Goal: Information Seeking & Learning: Learn about a topic

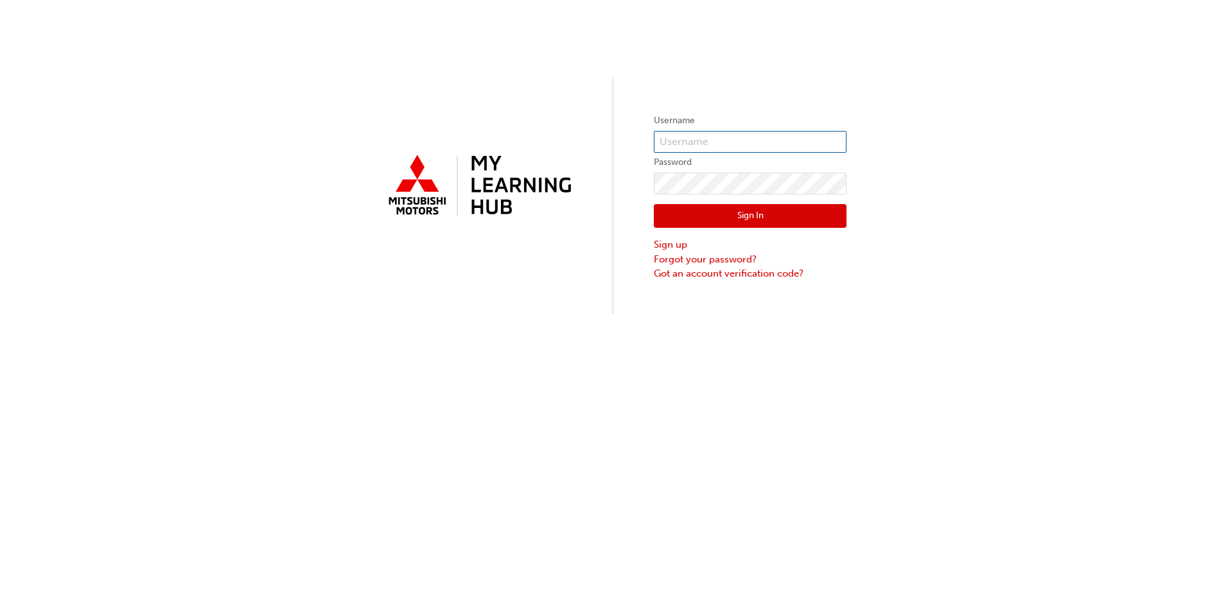
type input "0005843270"
click at [751, 220] on button "Sign In" at bounding box center [750, 216] width 193 height 24
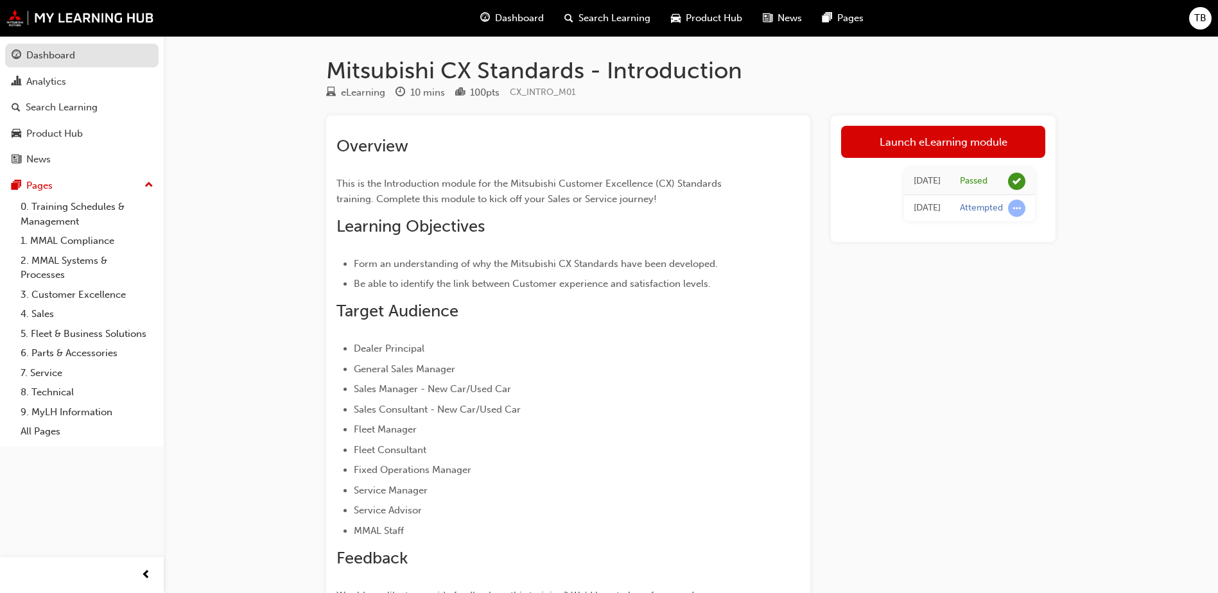
click at [65, 49] on div "Dashboard" at bounding box center [50, 55] width 49 height 15
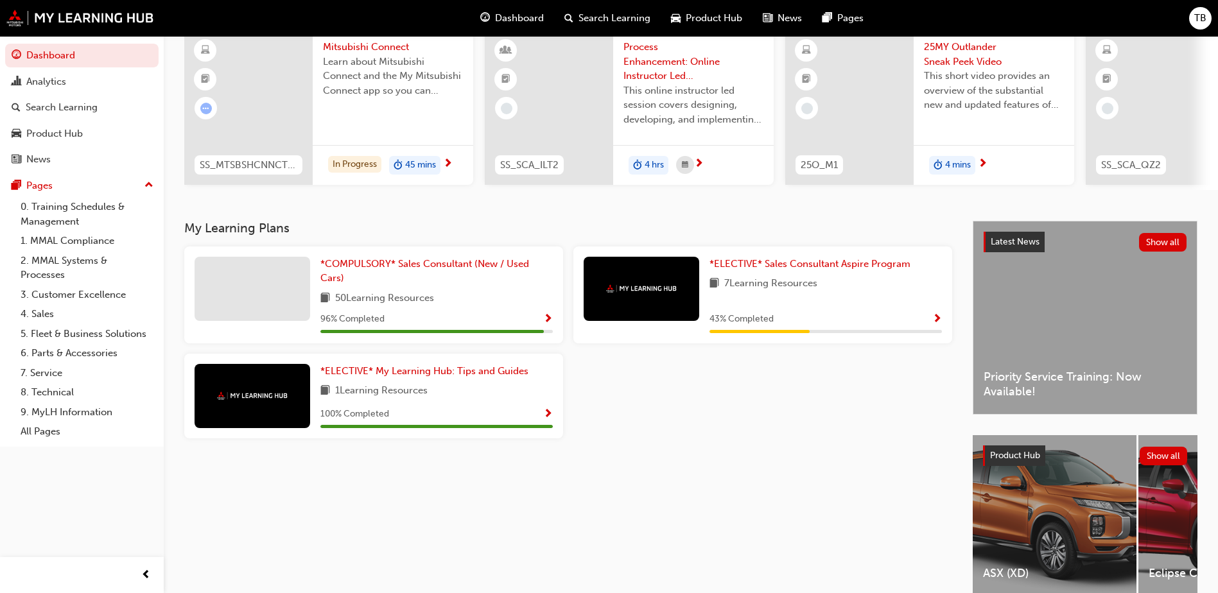
scroll to position [128, 0]
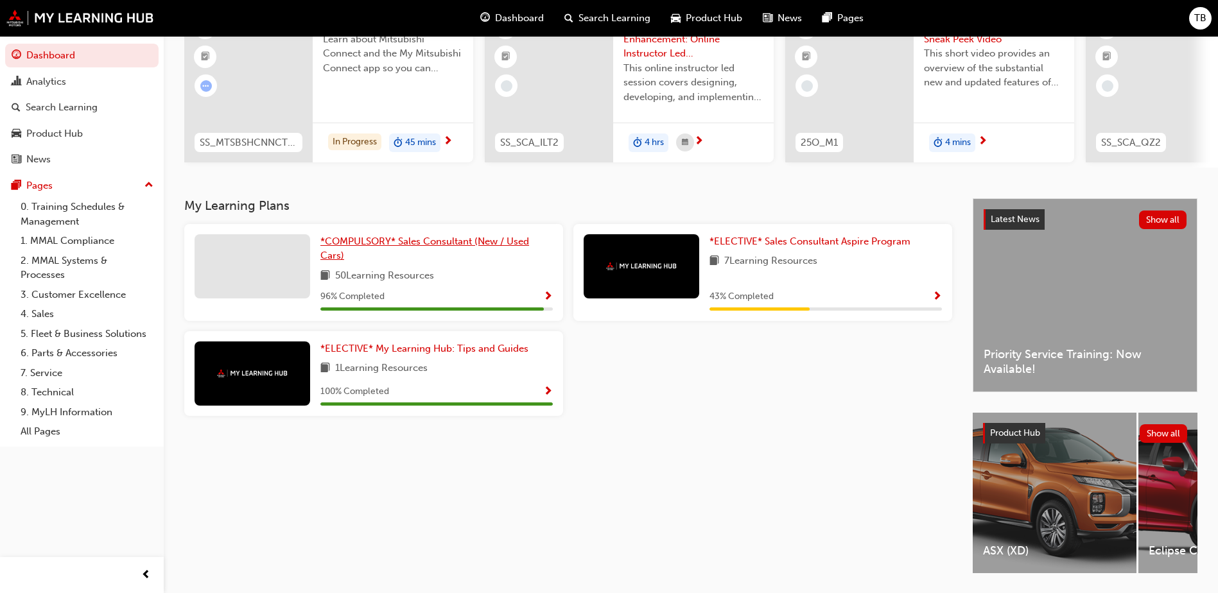
click at [388, 250] on span "*COMPULSORY* Sales Consultant (New / Used Cars)" at bounding box center [424, 249] width 209 height 26
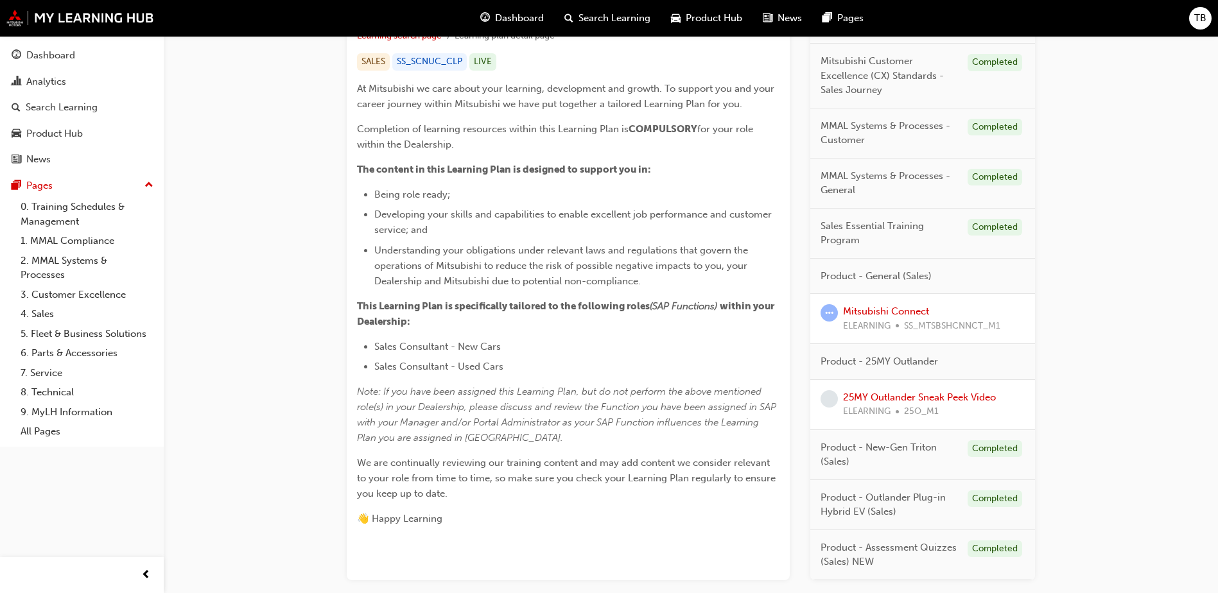
scroll to position [321, 0]
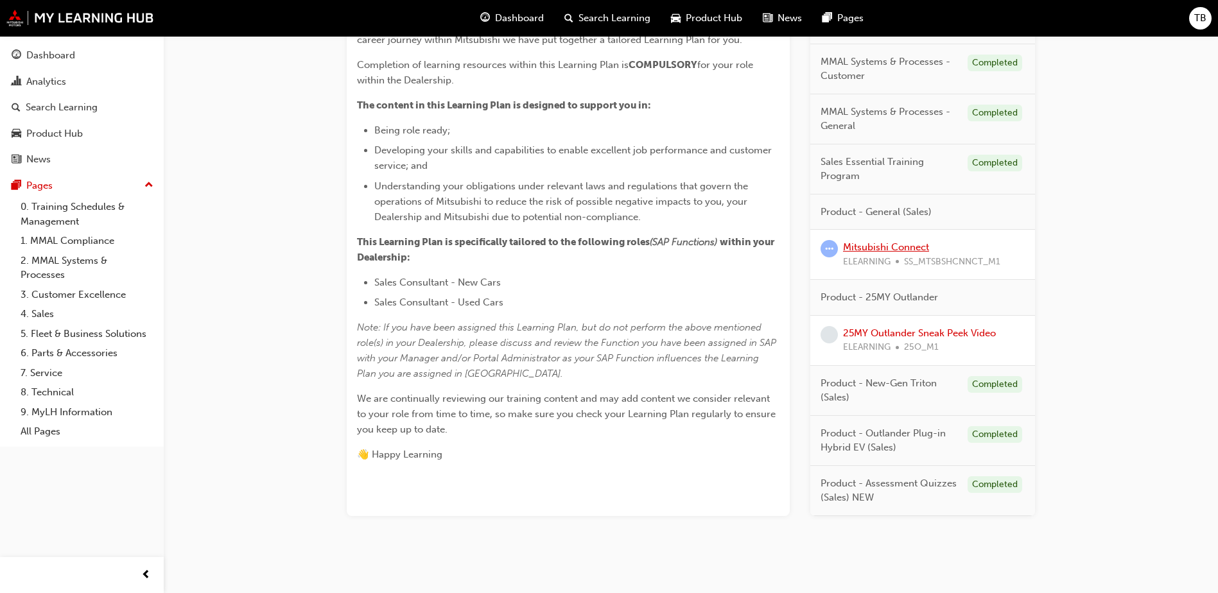
click at [882, 250] on link "Mitsubishi Connect" at bounding box center [886, 247] width 86 height 12
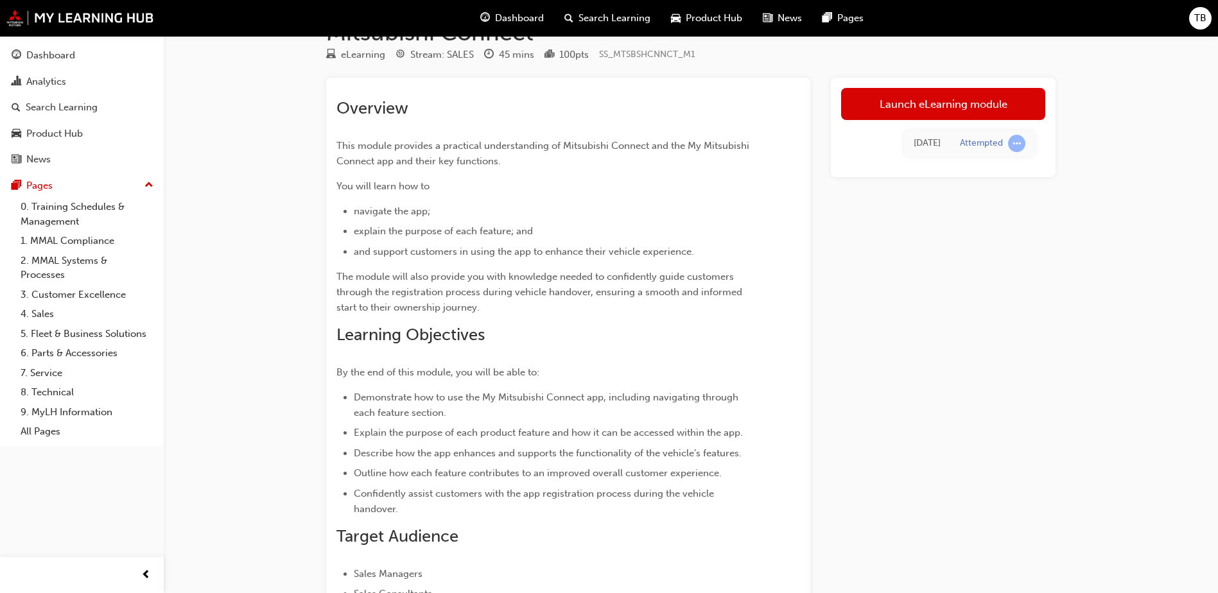
scroll to position [37, 0]
click at [927, 100] on link "Launch eLearning module" at bounding box center [943, 105] width 204 height 32
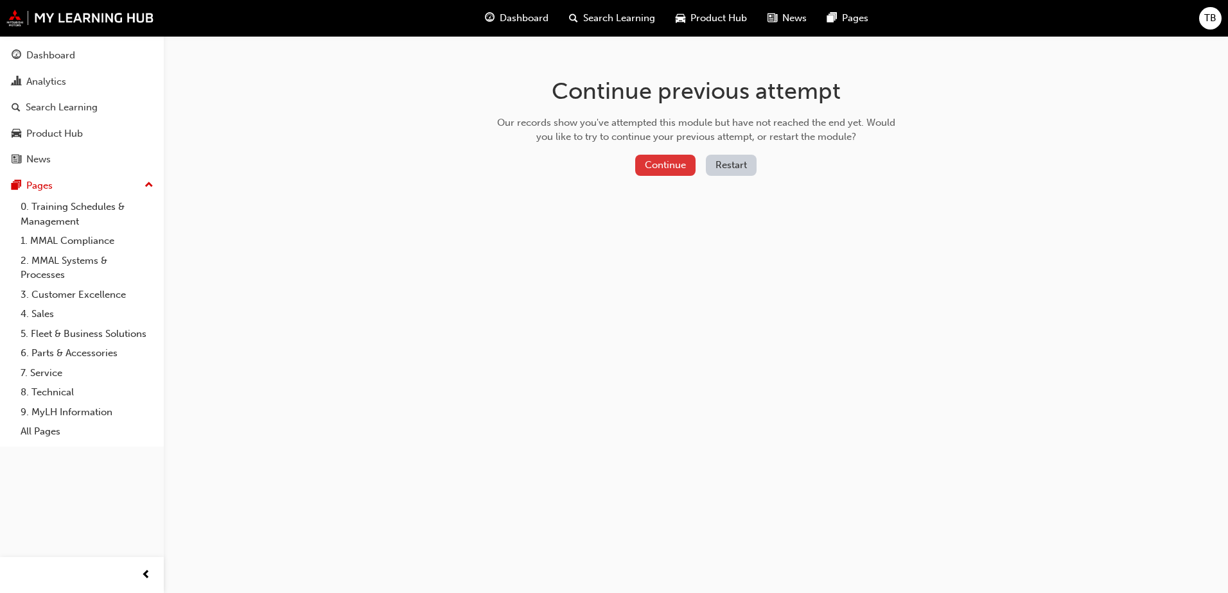
click at [661, 170] on button "Continue" at bounding box center [665, 165] width 60 height 21
